Goal: Information Seeking & Learning: Learn about a topic

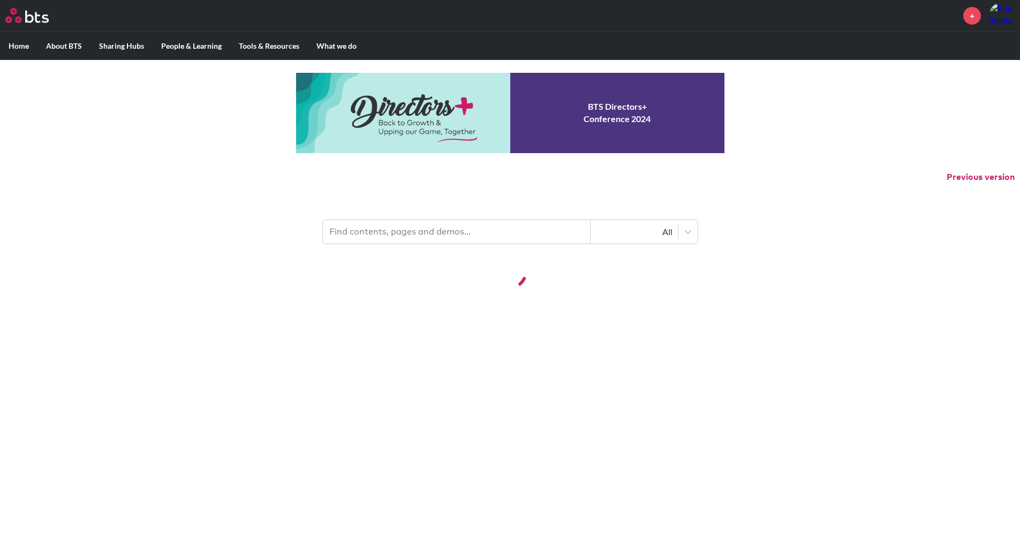
click at [497, 221] on input "text" at bounding box center [457, 232] width 268 height 24
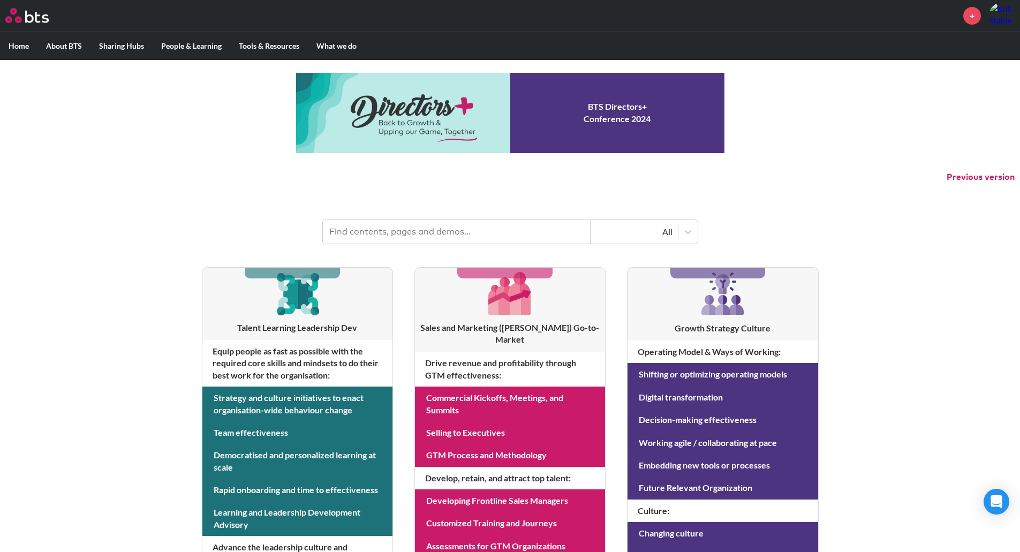
type input "q"
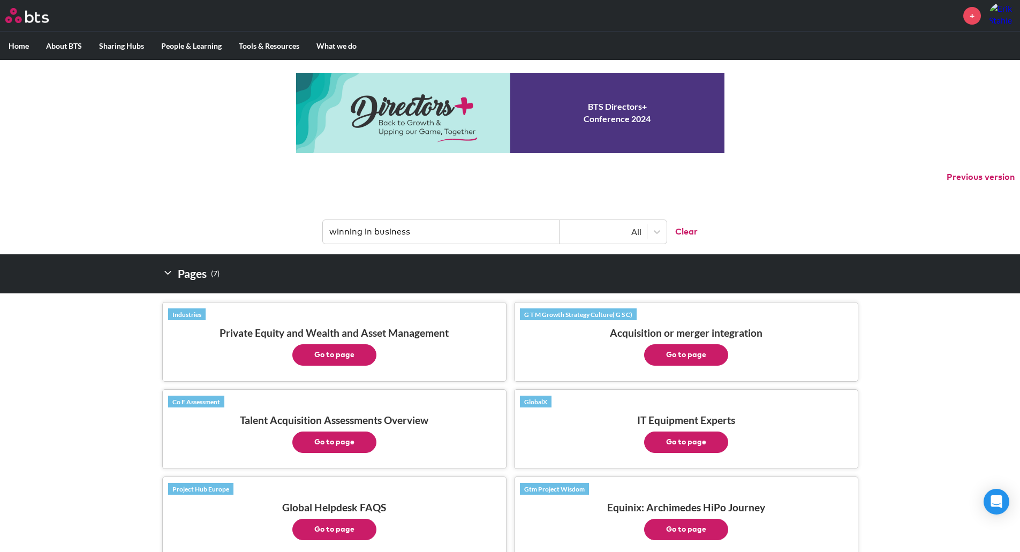
click at [461, 234] on input "winning in business" at bounding box center [441, 232] width 237 height 24
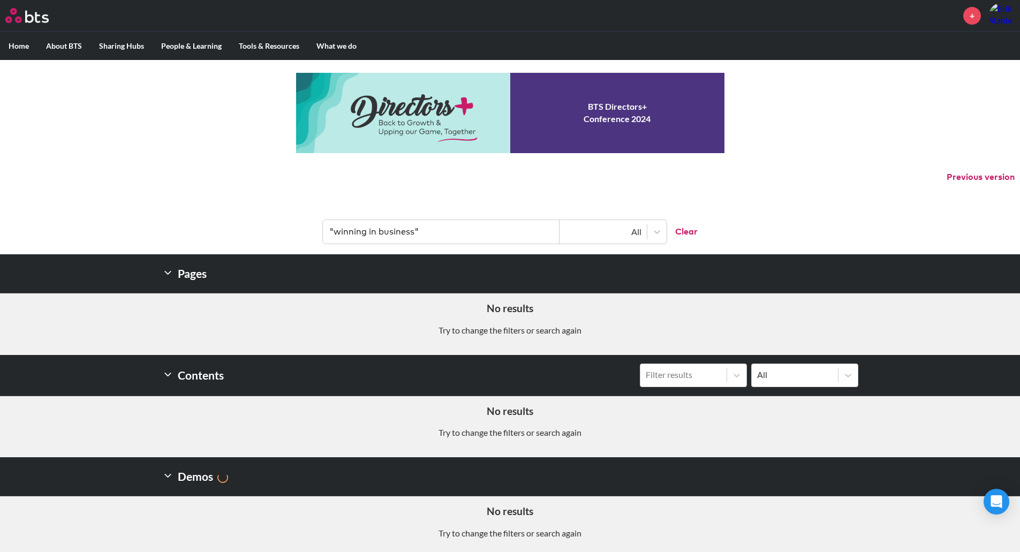
type input ""winning in business""
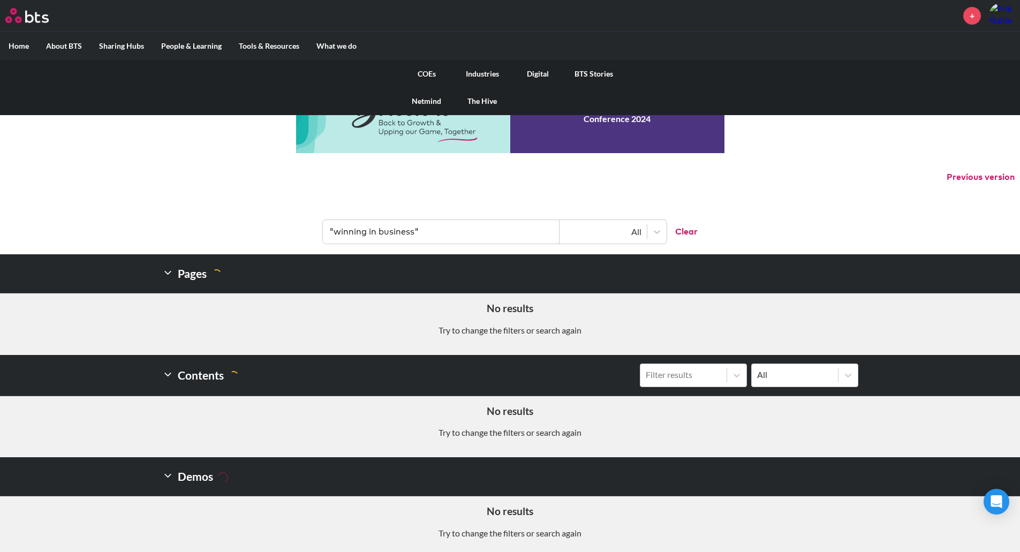
click at [531, 73] on link "Digital" at bounding box center [538, 74] width 56 height 28
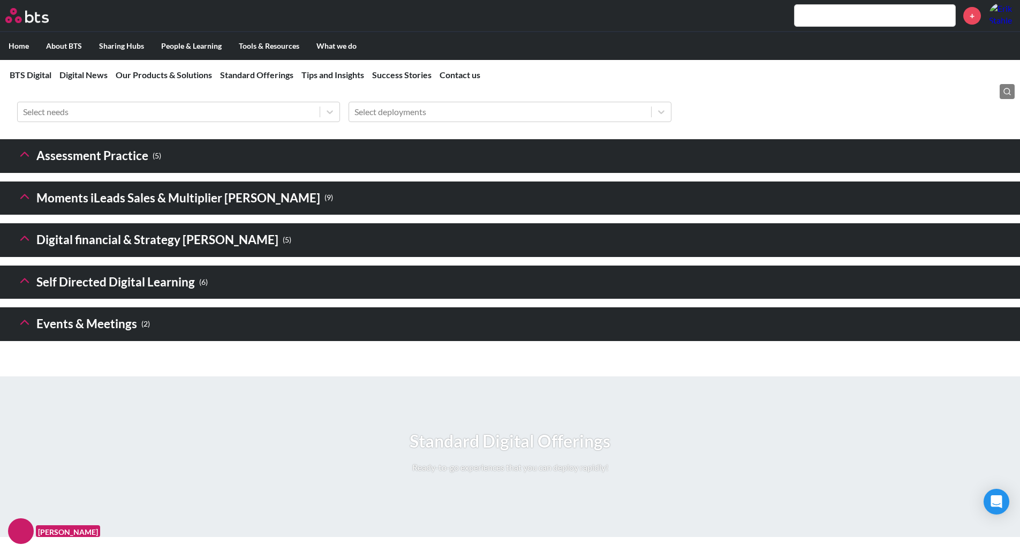
scroll to position [1500, 0]
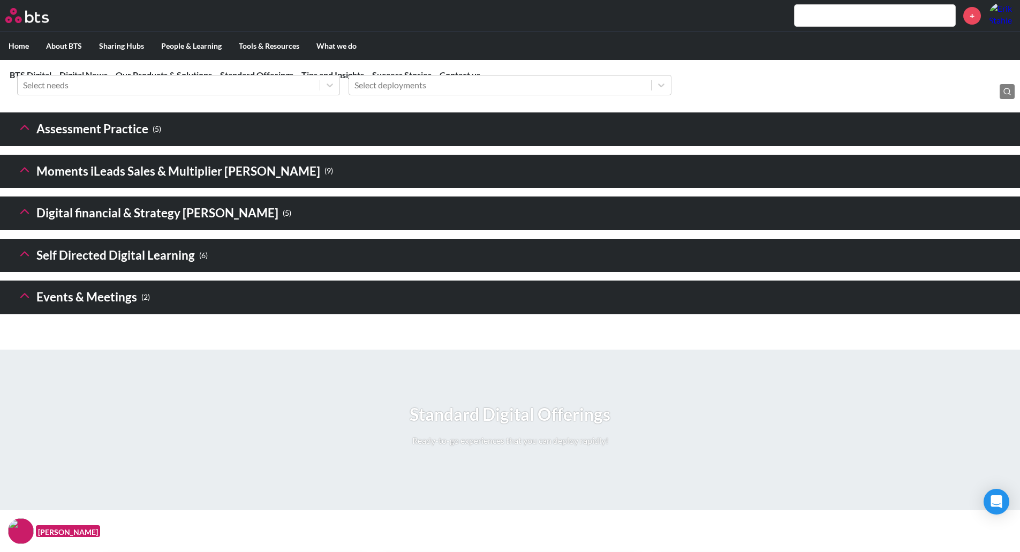
click at [22, 219] on icon at bounding box center [24, 211] width 15 height 15
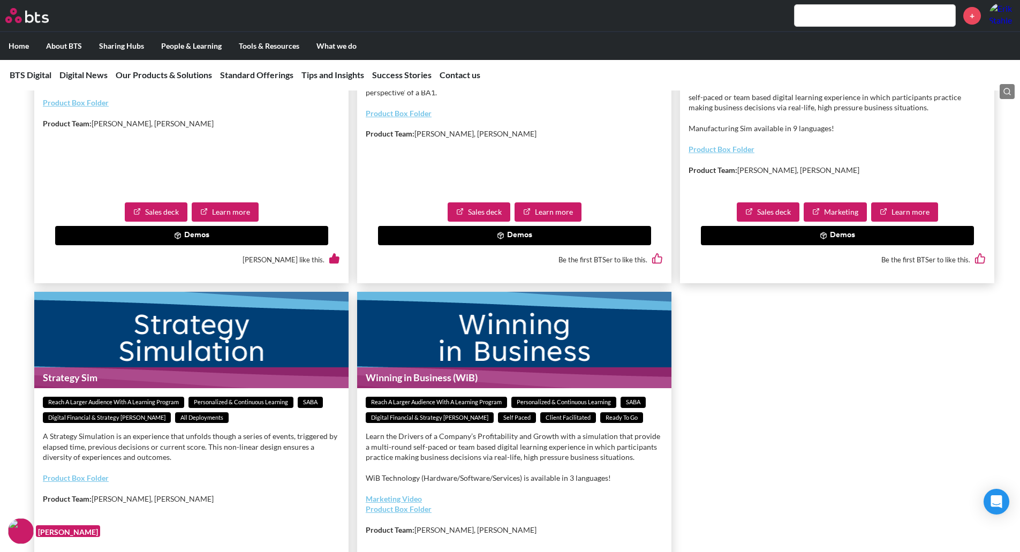
scroll to position [1928, 0]
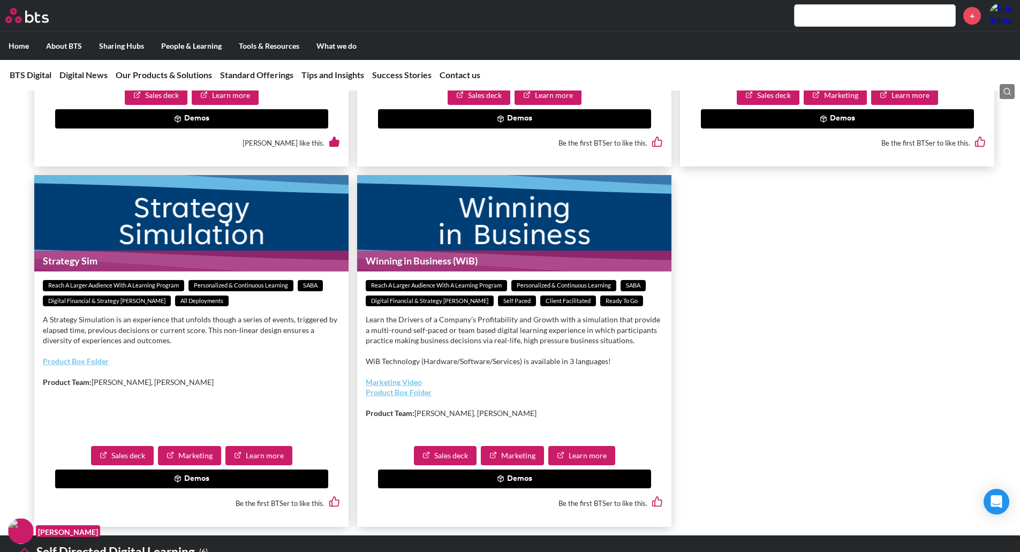
click at [518, 489] on button "Demos" at bounding box center [514, 479] width 273 height 19
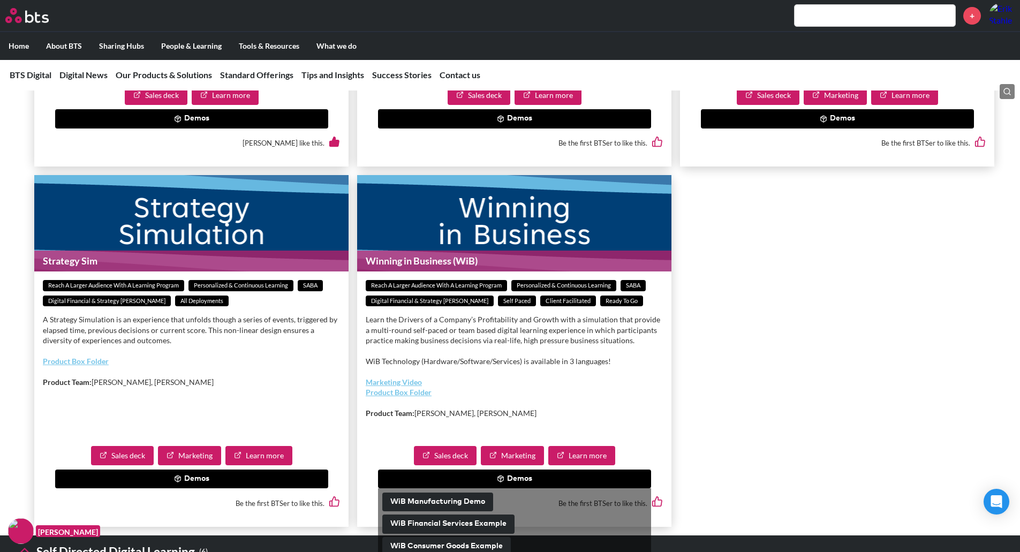
scroll to position [2143, 0]
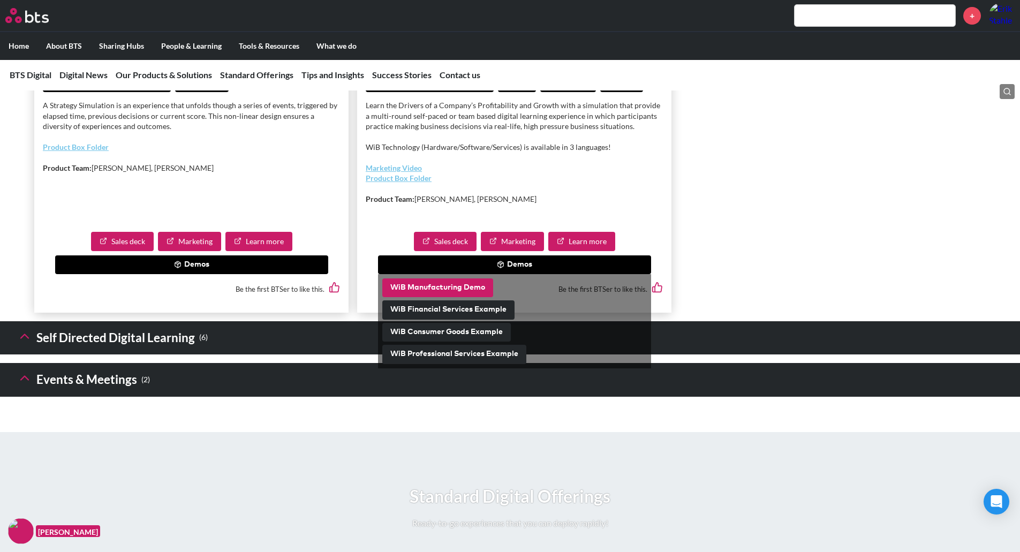
click at [436, 298] on button "WiB Manufacturing Demo" at bounding box center [437, 288] width 111 height 19
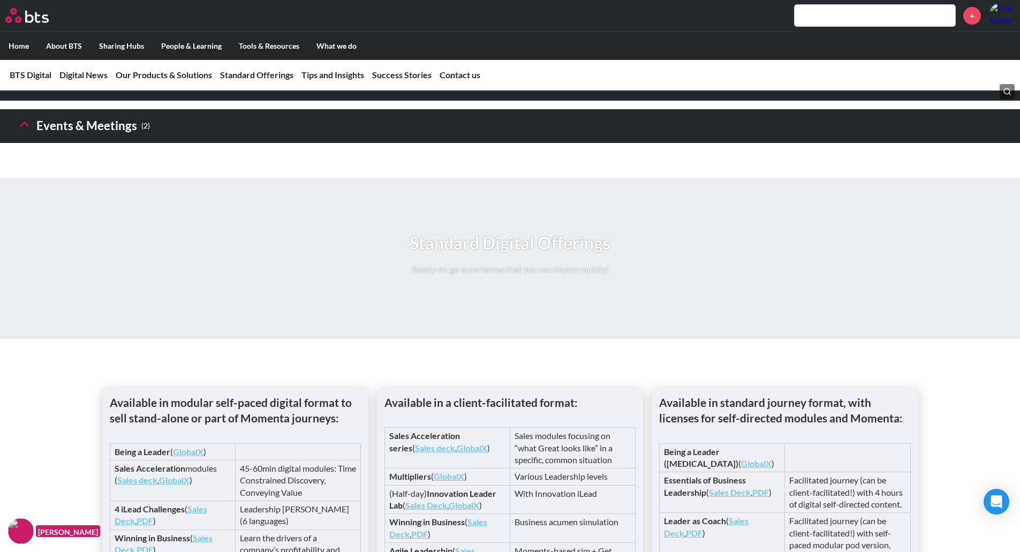
scroll to position [1500, 0]
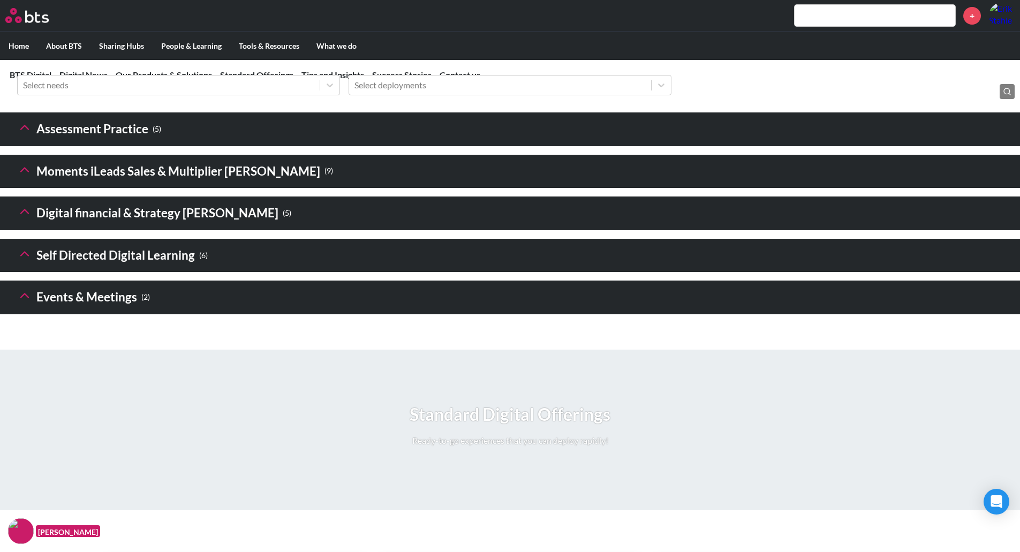
click at [17, 230] on header "Digital financial & Strategy [PERSON_NAME] ( 5 )" at bounding box center [510, 214] width 1020 height 34
click at [25, 219] on icon at bounding box center [24, 211] width 15 height 15
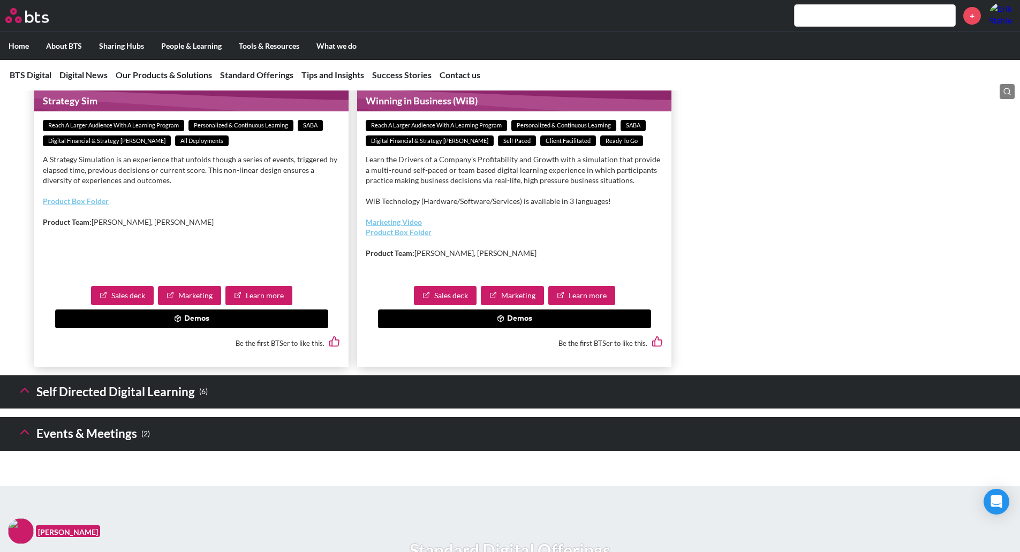
scroll to position [2089, 0]
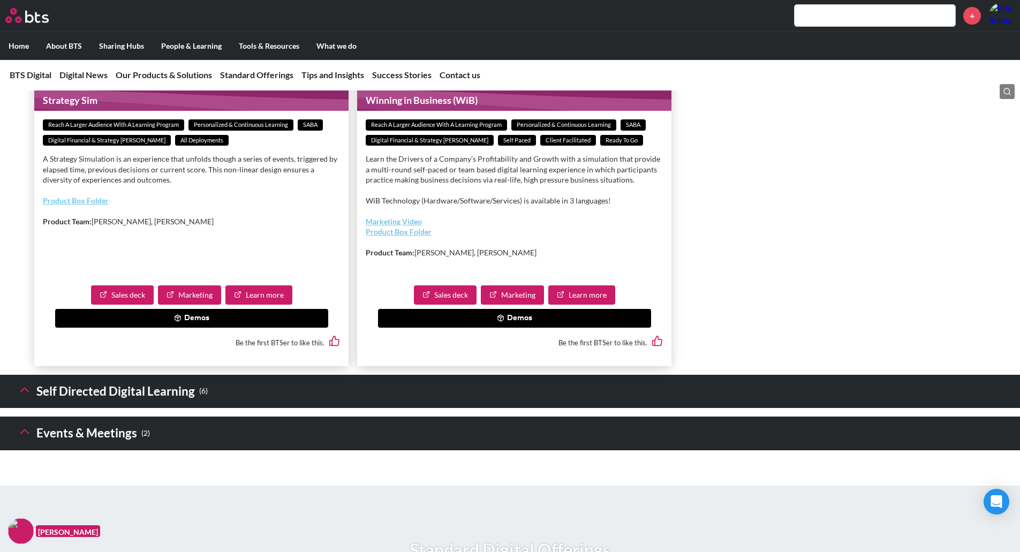
click at [520, 328] on button "Demos" at bounding box center [514, 318] width 273 height 19
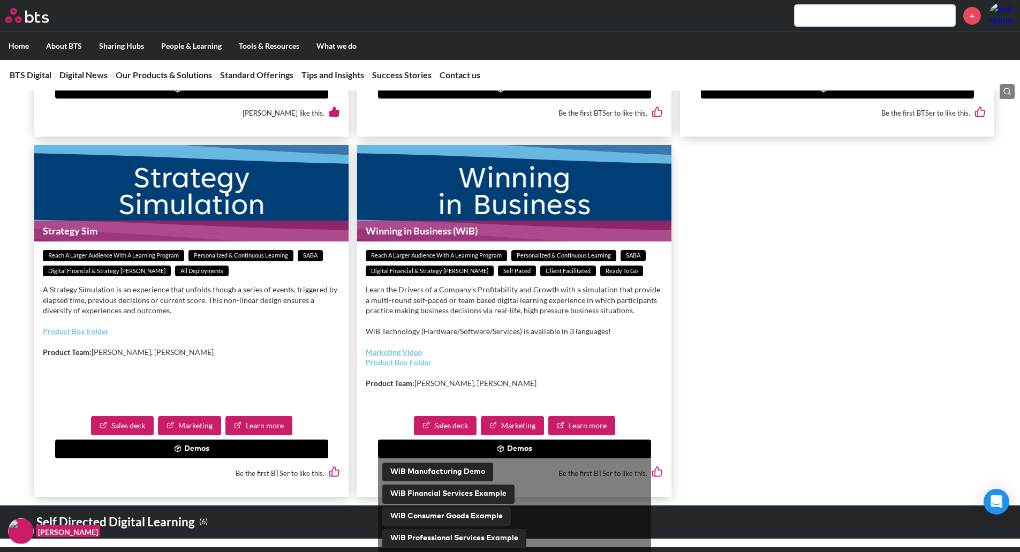
scroll to position [1821, 0]
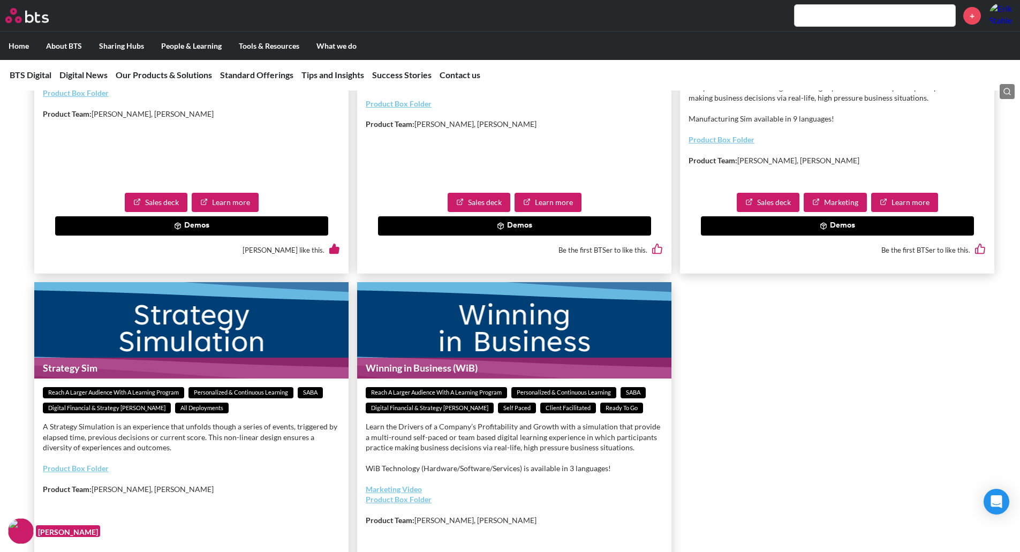
click at [809, 236] on button "Demos" at bounding box center [837, 225] width 273 height 19
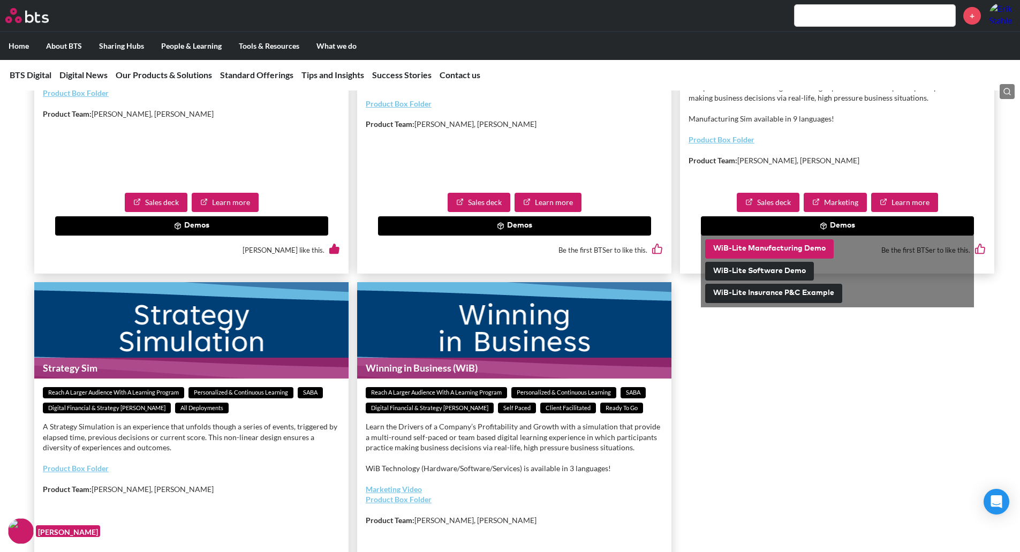
click at [805, 259] on button "WiB-Lite Manufacturing Demo" at bounding box center [769, 248] width 129 height 19
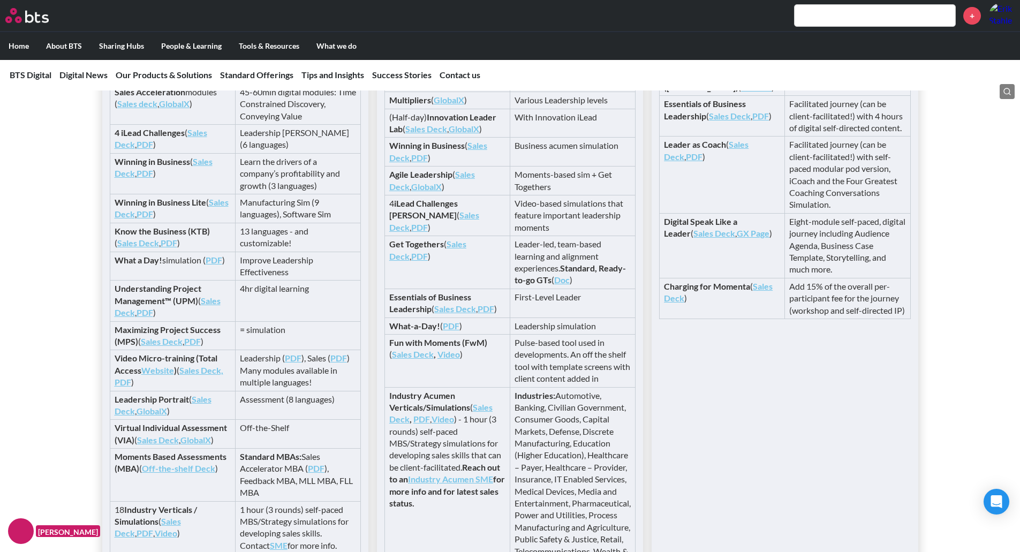
scroll to position [2035, 0]
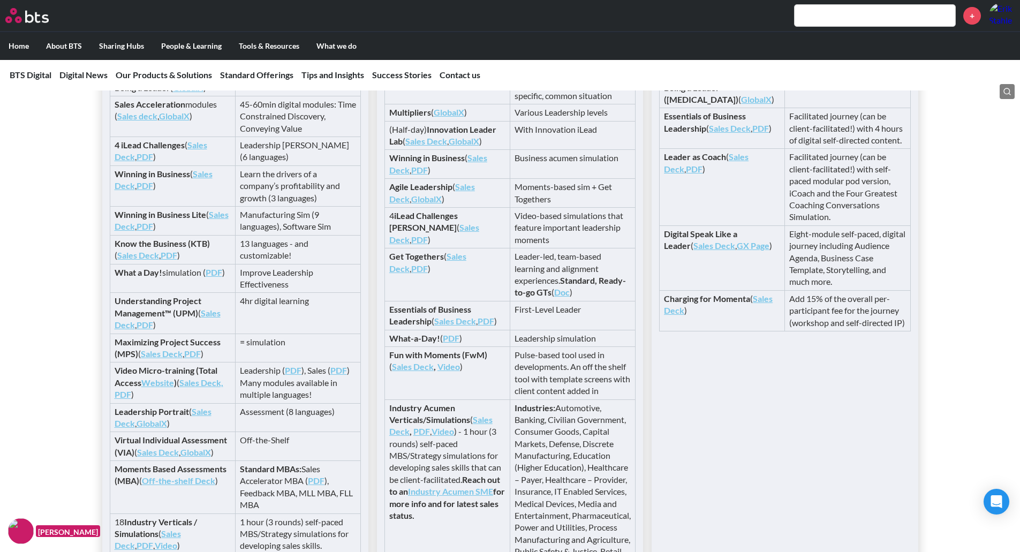
click at [150, 231] on link "Sales Deck" at bounding box center [172, 220] width 114 height 22
click at [203, 191] on link "Sales Deck" at bounding box center [164, 180] width 98 height 22
click at [176, 260] on link "PDF" at bounding box center [169, 255] width 17 height 10
click at [153, 231] on link "PDF" at bounding box center [145, 226] width 17 height 10
click at [142, 191] on link "PDF" at bounding box center [145, 186] width 17 height 10
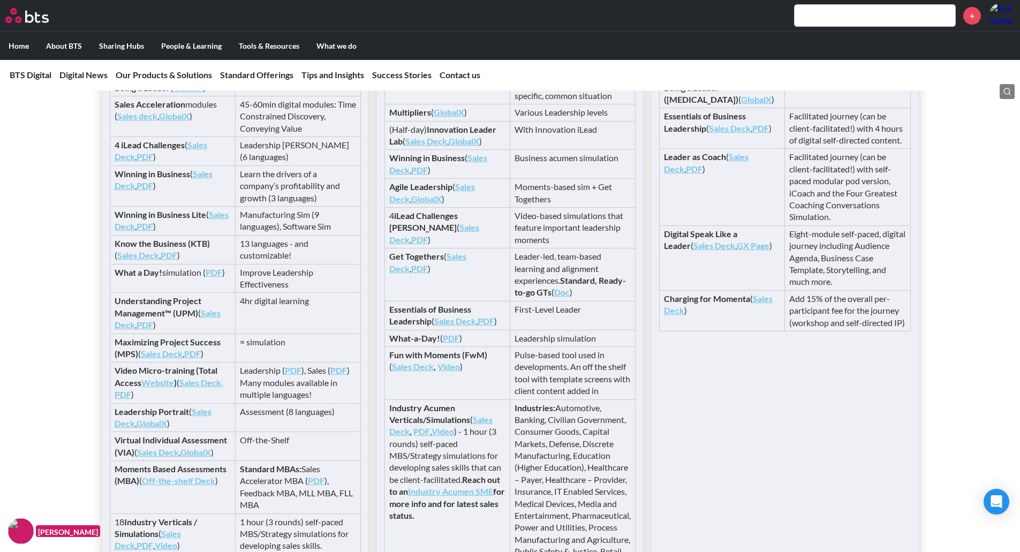
click at [138, 231] on link "Sales Deck" at bounding box center [172, 220] width 114 height 22
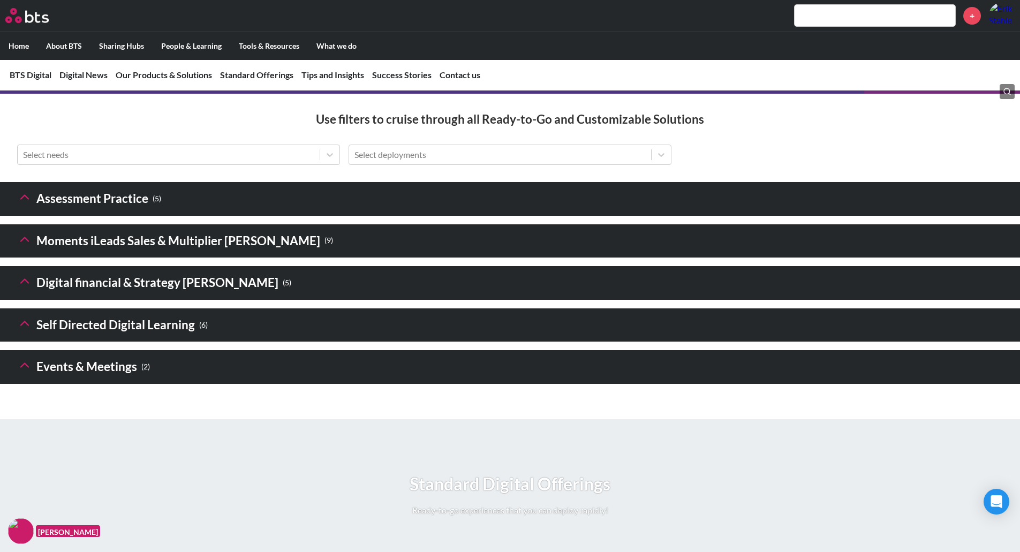
scroll to position [1553, 0]
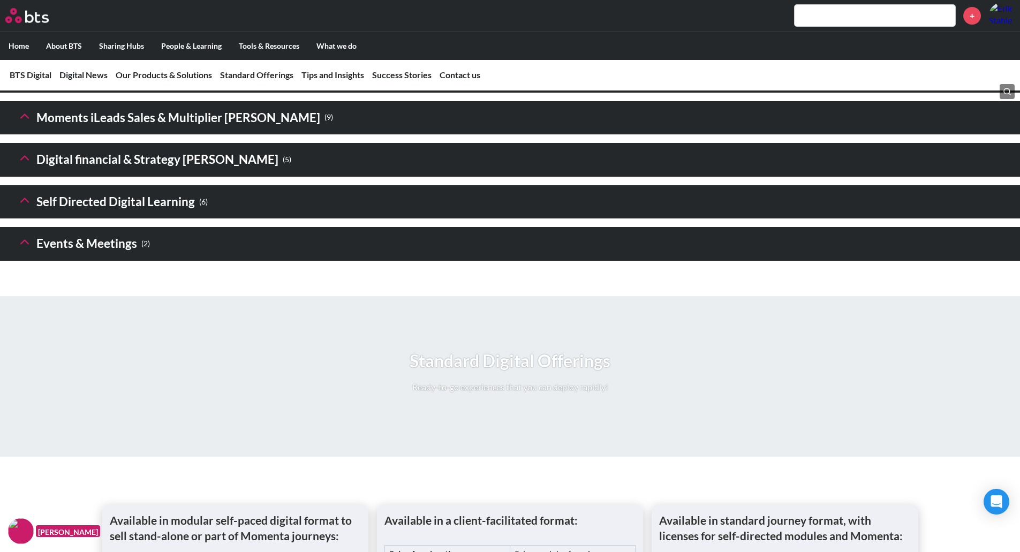
click at [23, 160] on polyline at bounding box center [24, 158] width 7 height 4
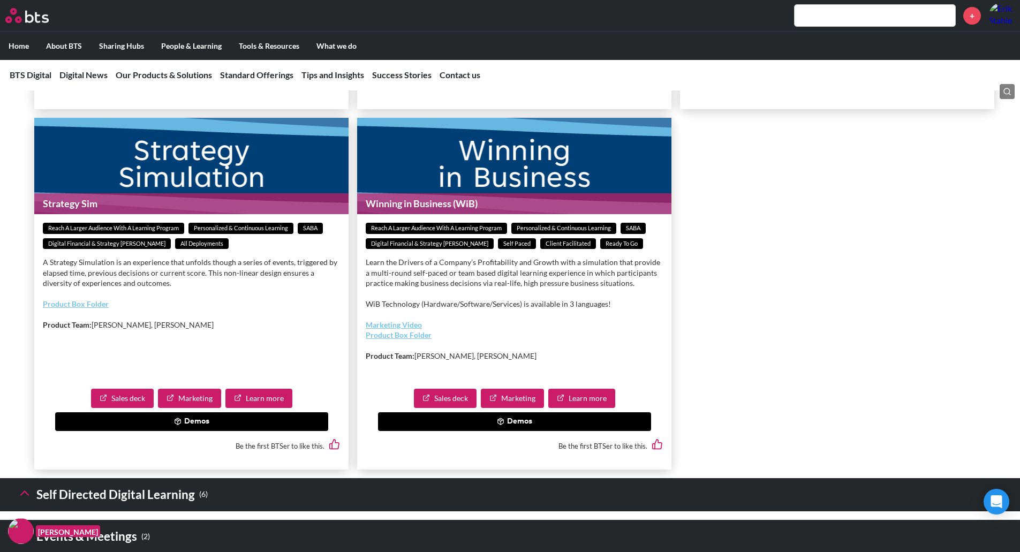
scroll to position [1982, 0]
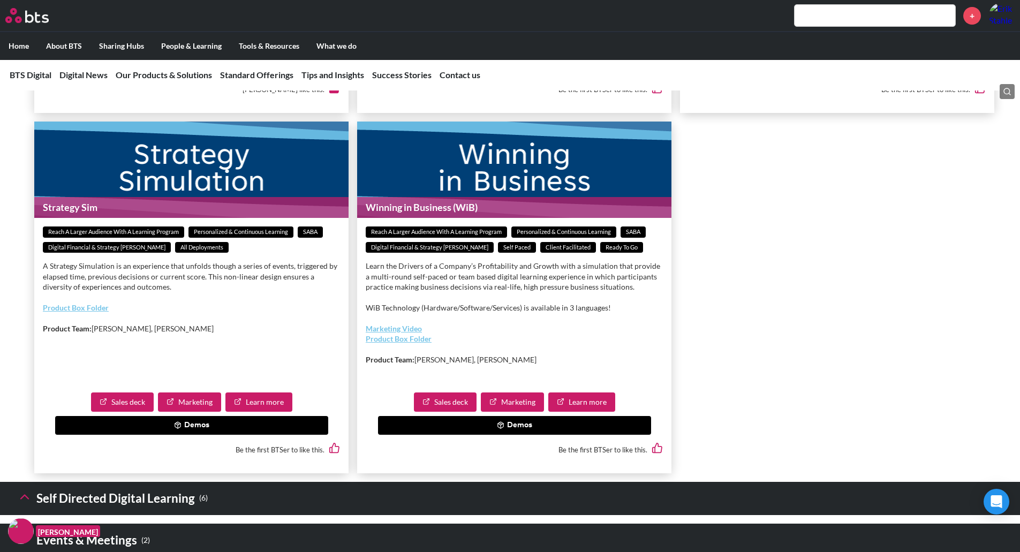
click at [550, 435] on button "Demos" at bounding box center [514, 425] width 273 height 19
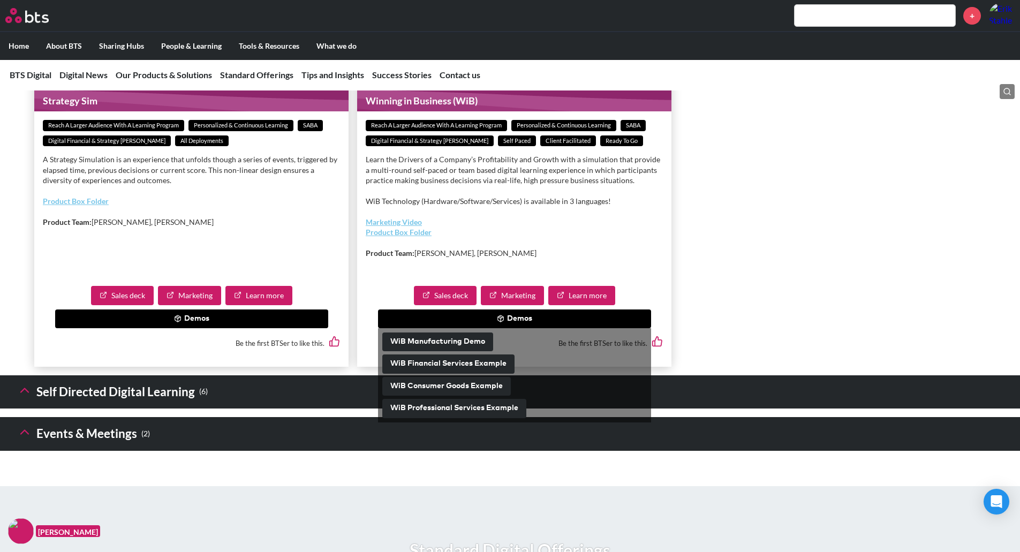
scroll to position [2089, 0]
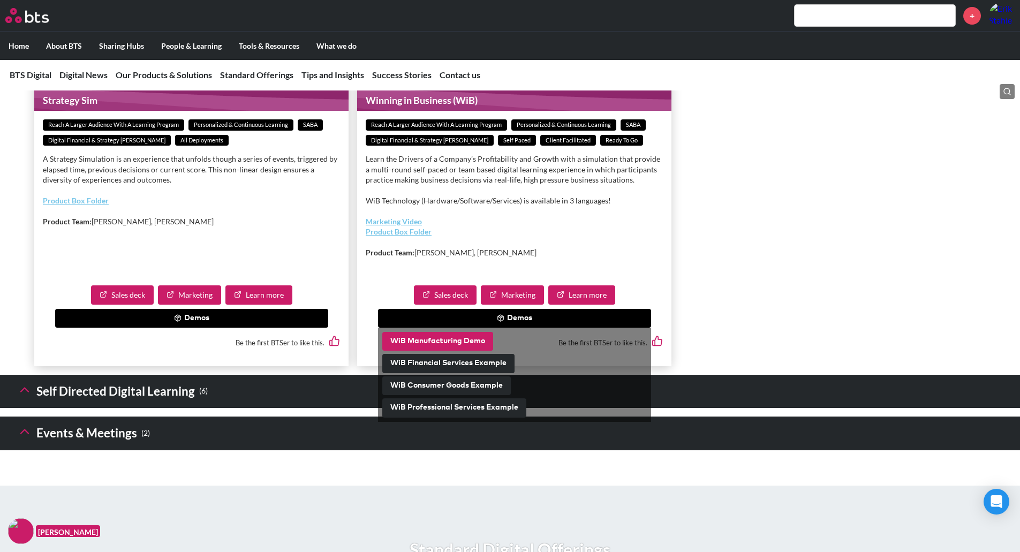
click at [469, 351] on button "WiB Manufacturing Demo" at bounding box center [437, 341] width 111 height 19
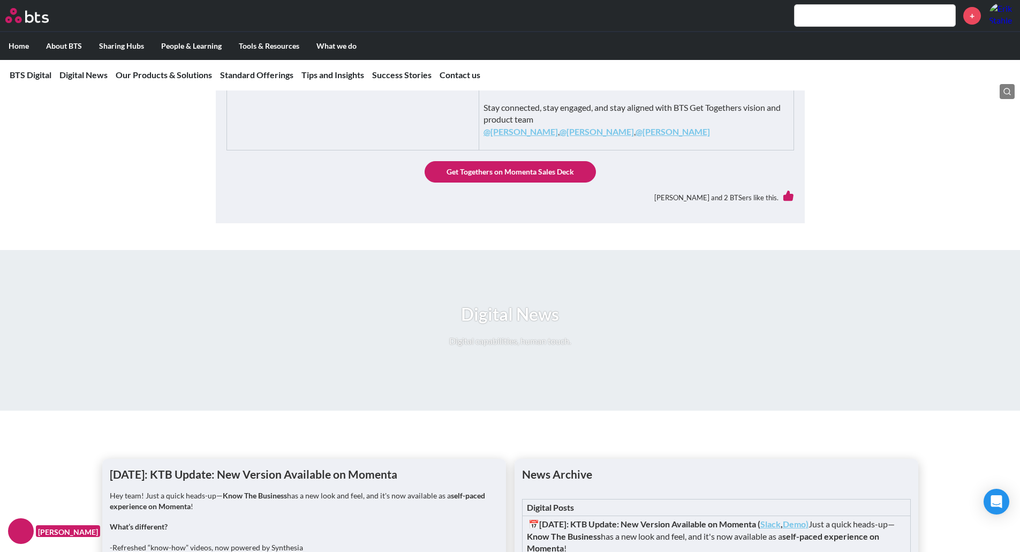
scroll to position [536, 0]
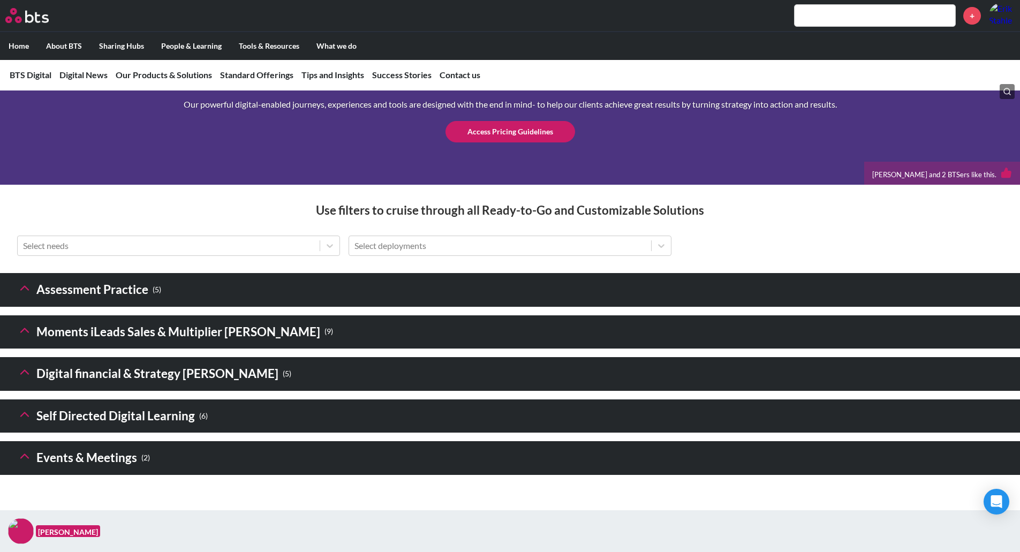
scroll to position [1607, 0]
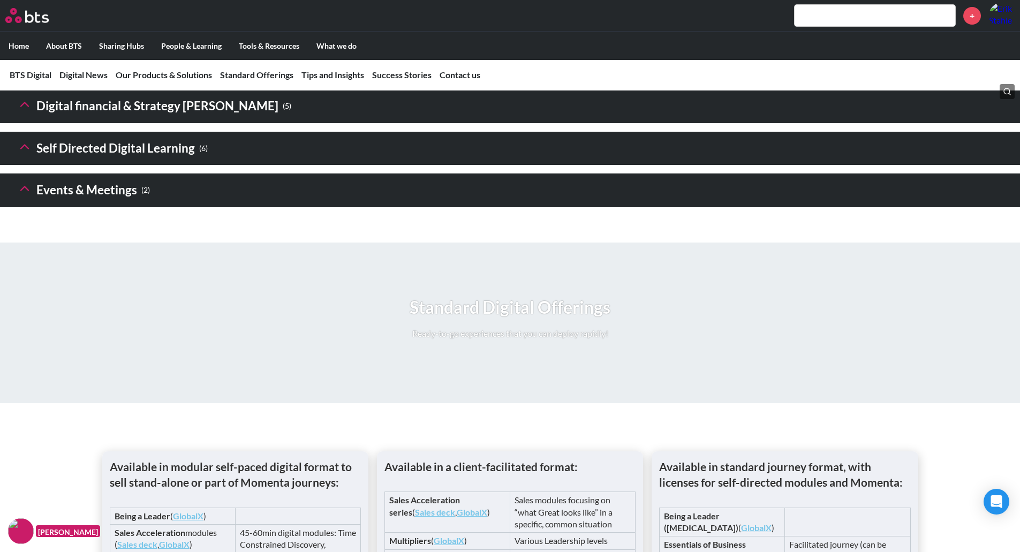
click at [20, 112] on icon at bounding box center [24, 104] width 15 height 15
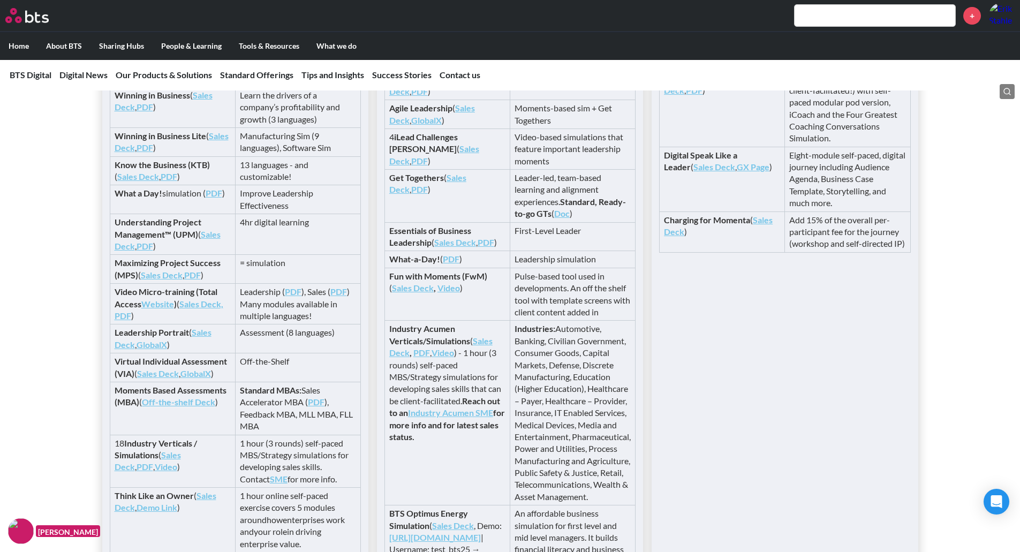
scroll to position [2839, 0]
click at [145, 112] on link "PDF" at bounding box center [145, 107] width 17 height 10
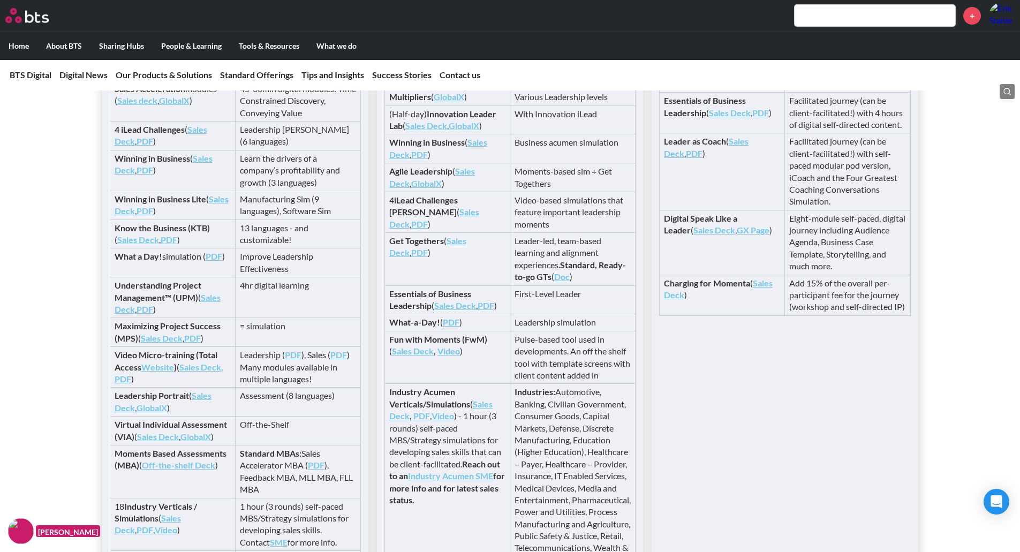
scroll to position [2678, 0]
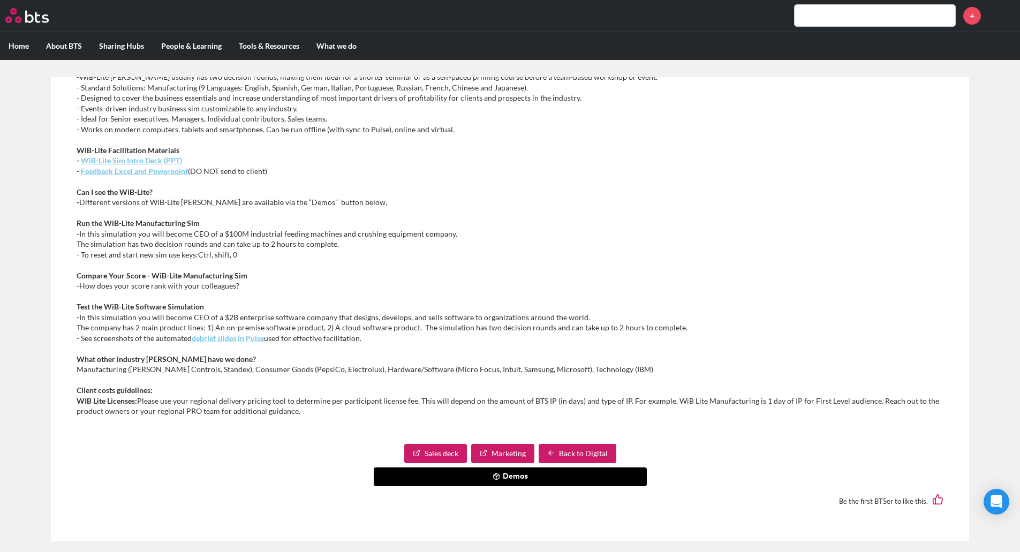
scroll to position [268, 0]
